Goal: Navigation & Orientation: Find specific page/section

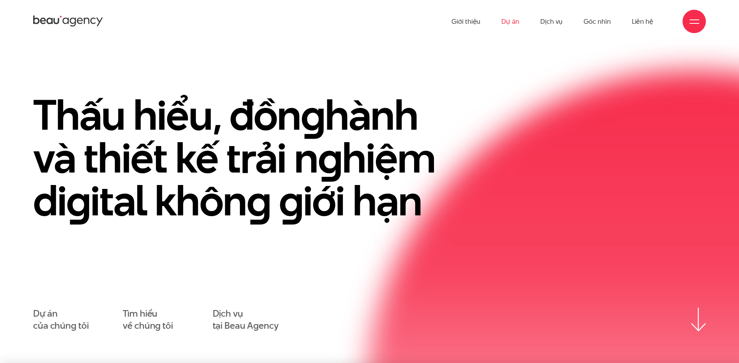
click at [517, 19] on link "Dự án" at bounding box center [511, 21] width 18 height 43
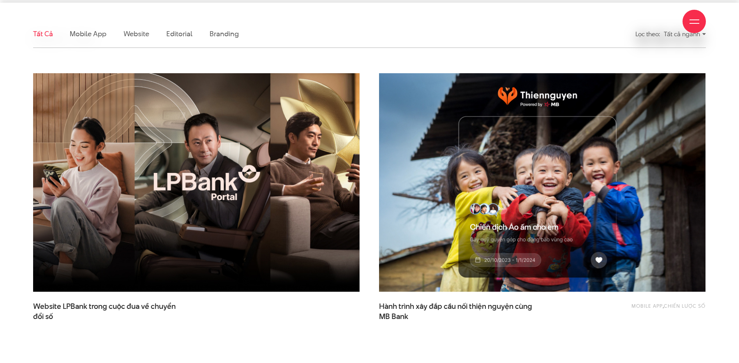
scroll to position [260, 0]
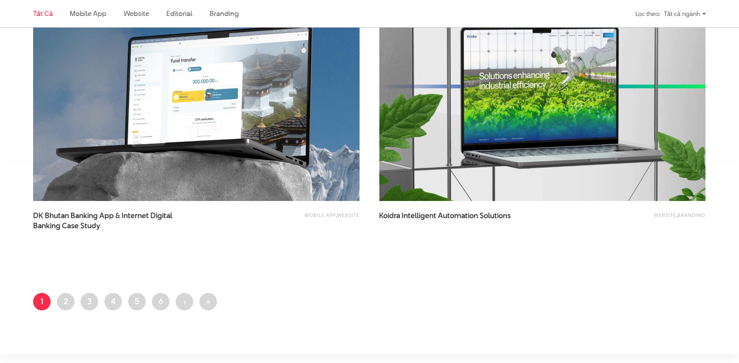
scroll to position [1690, 0]
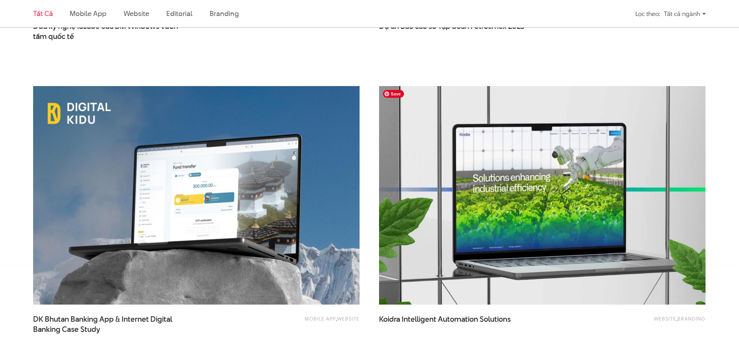
click at [558, 158] on img at bounding box center [542, 195] width 359 height 241
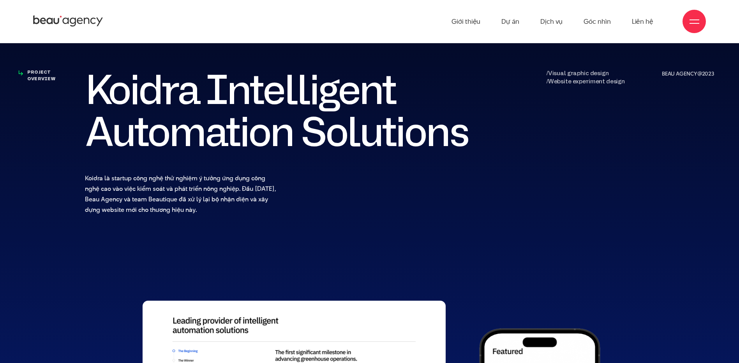
scroll to position [312, 0]
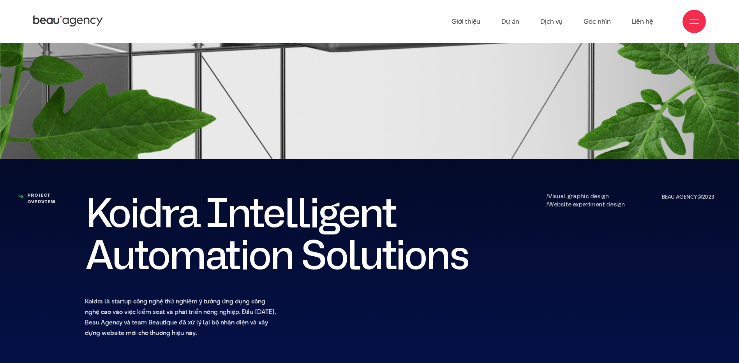
click at [676, 193] on p "BEAU AGENCY@2023" at bounding box center [687, 197] width 50 height 9
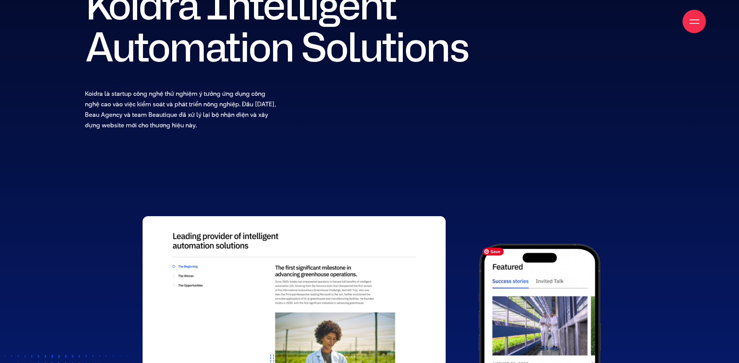
scroll to position [883, 0]
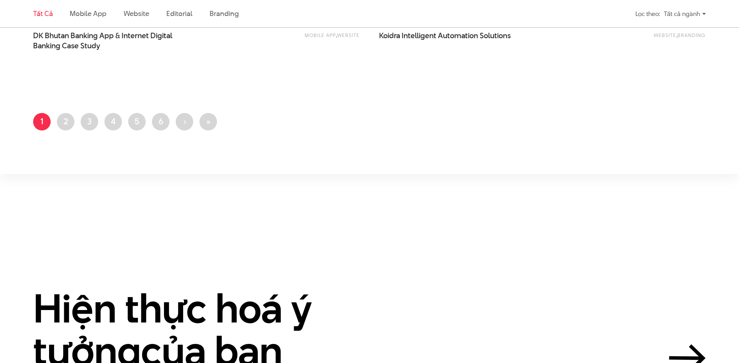
scroll to position [1975, 0]
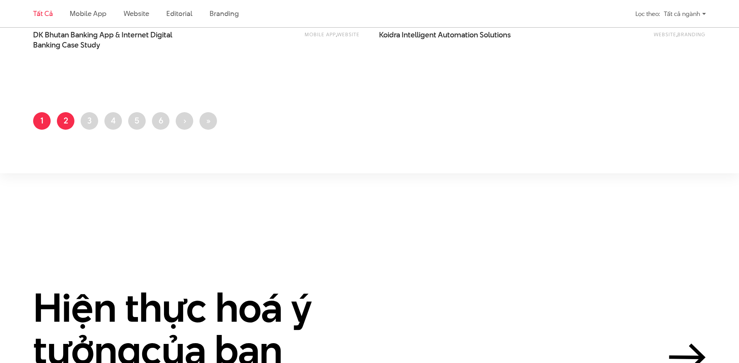
click at [67, 116] on link "Trang 2" at bounding box center [66, 121] width 18 height 18
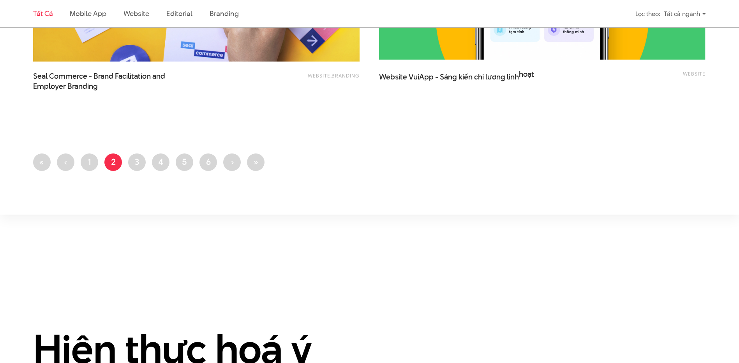
scroll to position [1975, 0]
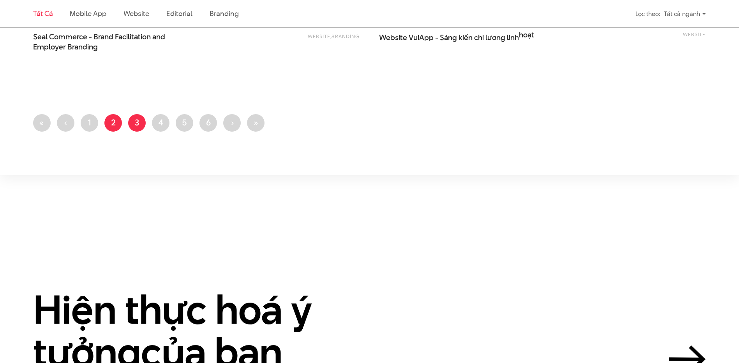
click at [136, 127] on link "Trang 3" at bounding box center [137, 123] width 18 height 18
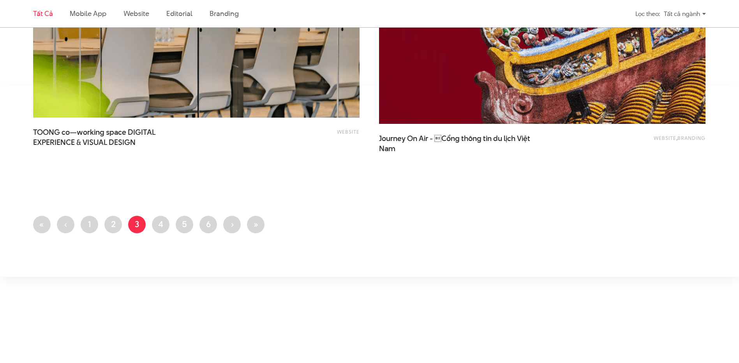
scroll to position [1715, 0]
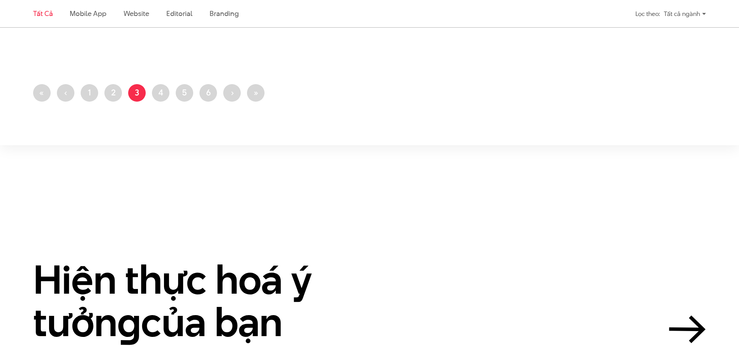
scroll to position [1975, 0]
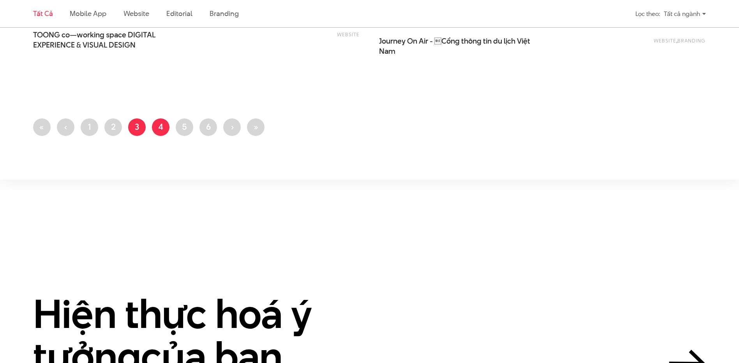
click at [158, 125] on link "Trang 4" at bounding box center [161, 127] width 18 height 18
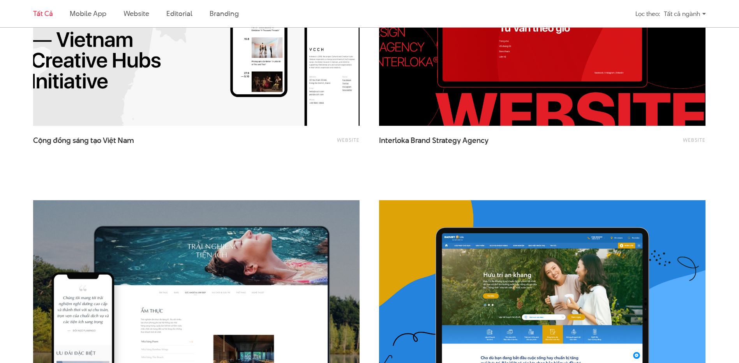
scroll to position [831, 0]
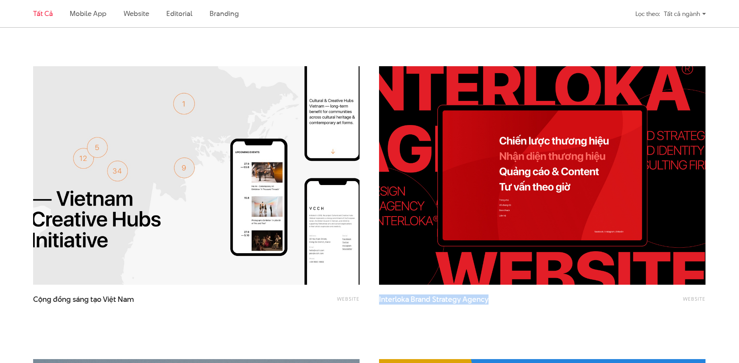
drag, startPoint x: 375, startPoint y: 301, endPoint x: 496, endPoint y: 306, distance: 120.9
click at [496, 306] on div "Website Interloka Brand Strategy Agency" at bounding box center [542, 203] width 346 height 293
copy span "Interloka Brand Strategy Agency"
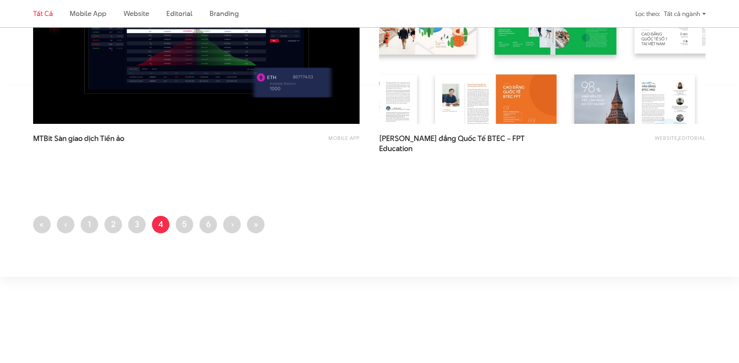
scroll to position [2026, 0]
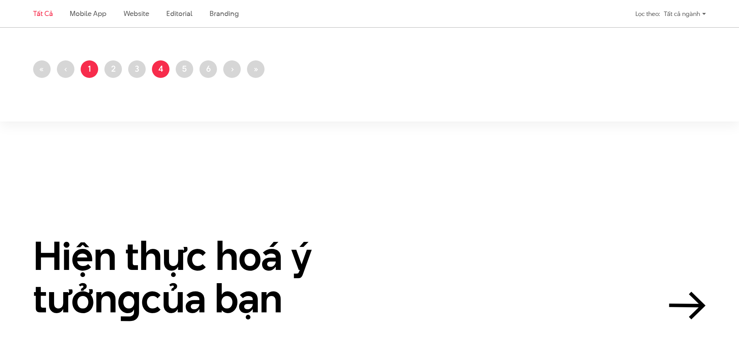
click at [89, 71] on link "Trang 1" at bounding box center [90, 69] width 18 height 18
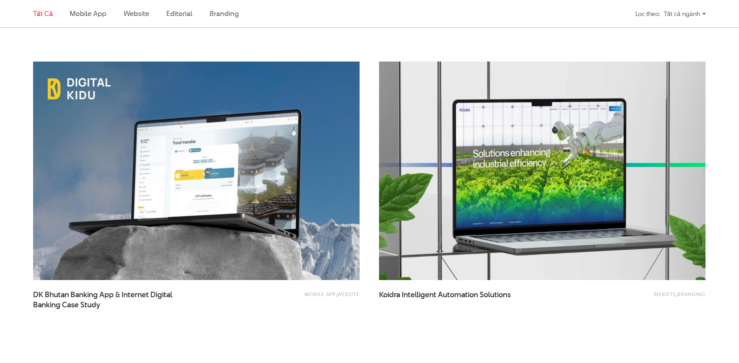
scroll to position [2026, 0]
